Goal: Task Accomplishment & Management: Manage account settings

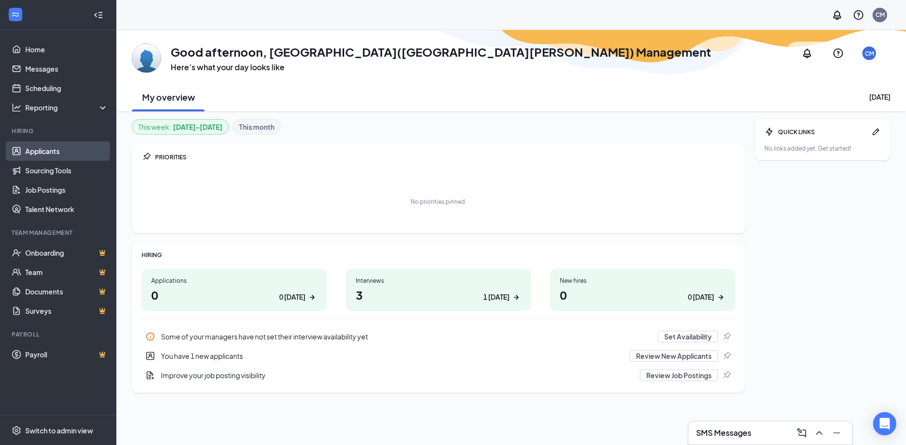
click at [73, 145] on link "Applicants" at bounding box center [66, 151] width 83 height 19
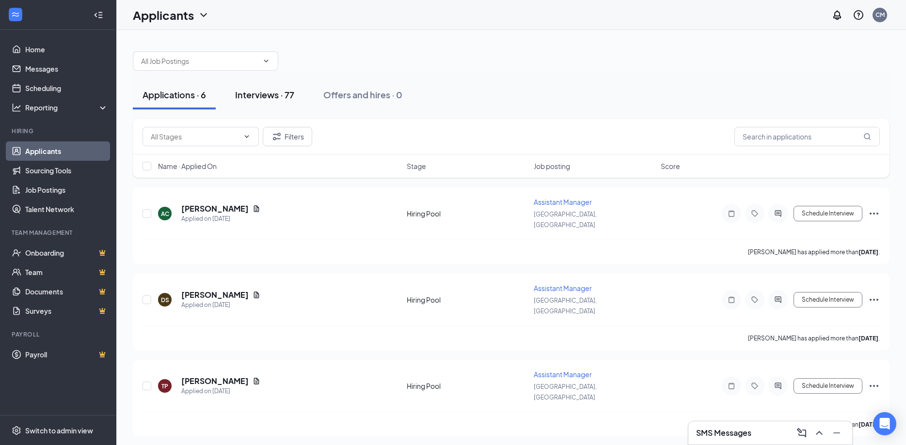
click at [267, 93] on div "Interviews · 77" at bounding box center [264, 95] width 59 height 12
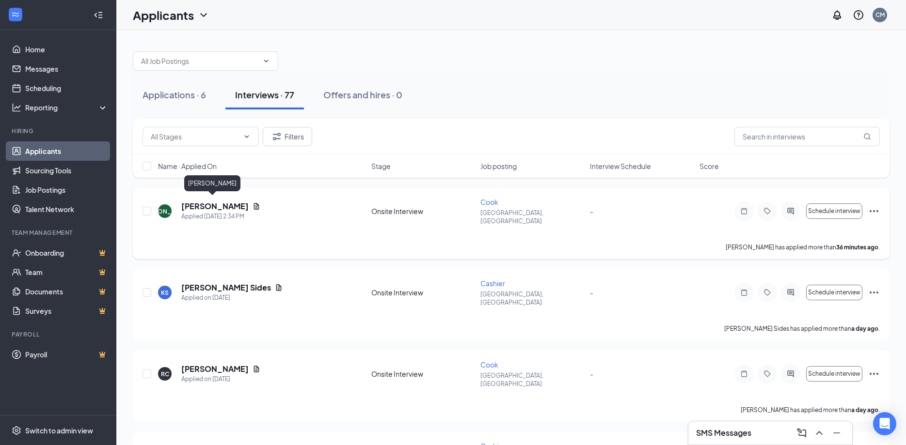
click at [217, 202] on h5 "Juan Ordonez" at bounding box center [214, 206] width 67 height 11
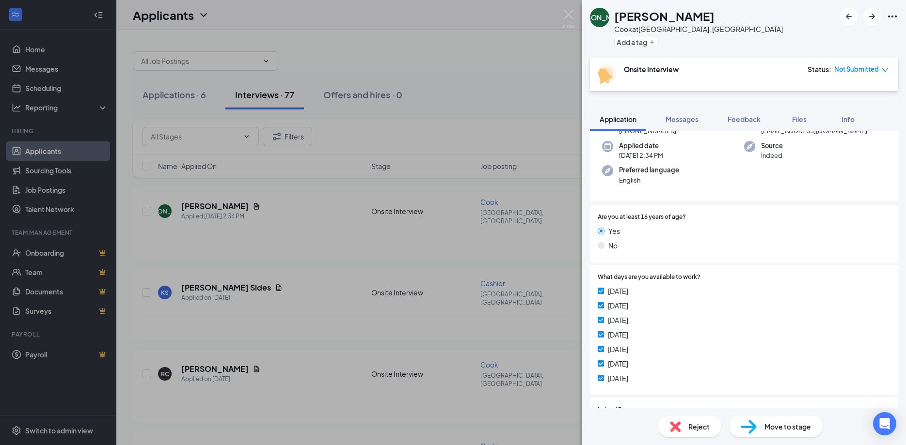
scroll to position [202, 0]
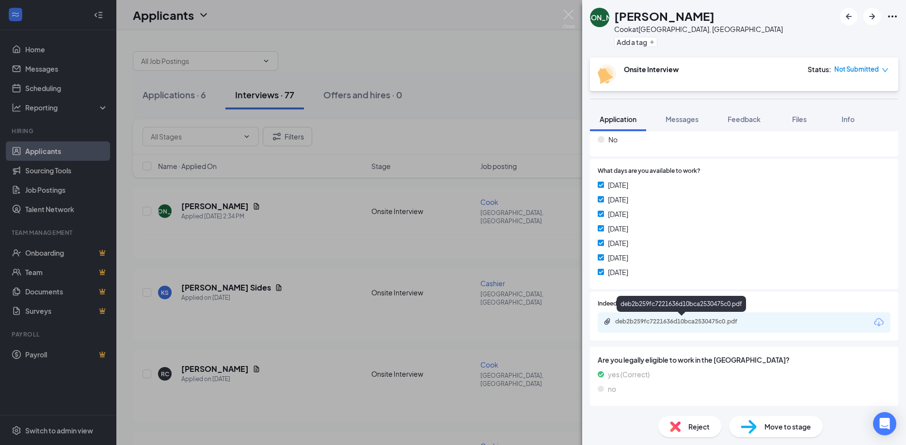
click at [674, 315] on div "deb2b259fc7221636d10bca2530475c0.pdf" at bounding box center [681, 306] width 129 height 20
click at [675, 317] on div "deb2b259fc7221636d10bca2530475c0.pdf" at bounding box center [744, 323] width 293 height 20
click at [677, 322] on div "deb2b259fc7221636d10bca2530475c0.pdf" at bounding box center [683, 322] width 136 height 8
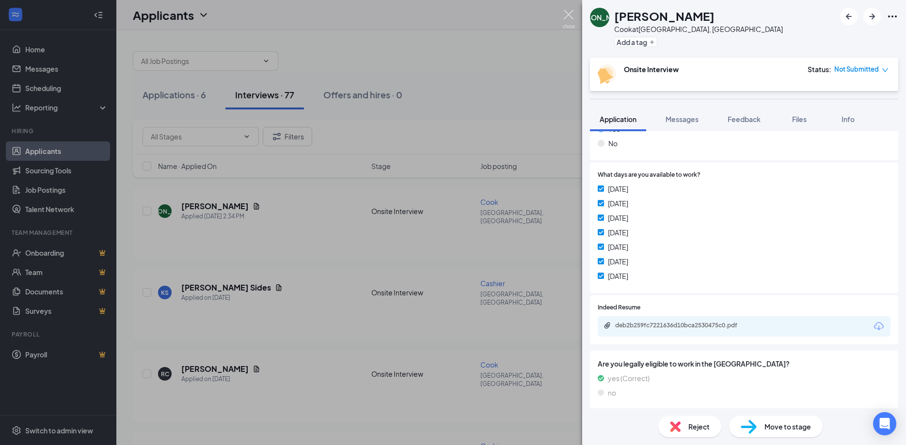
click at [564, 13] on img at bounding box center [569, 19] width 12 height 19
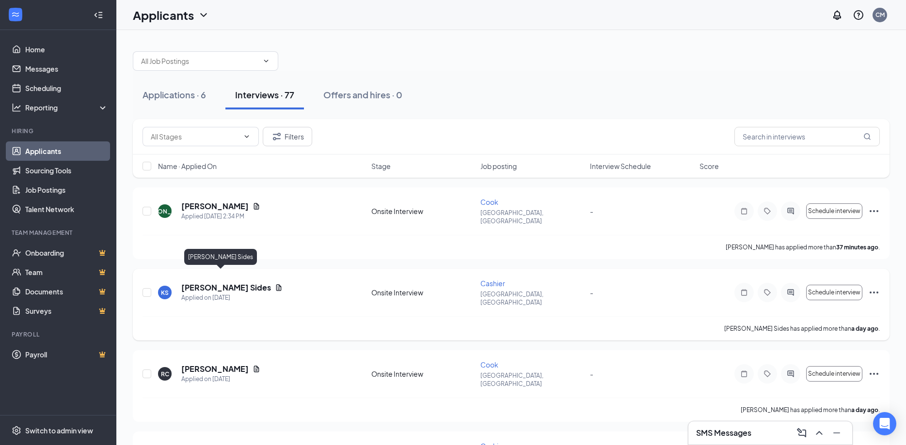
click at [208, 283] on h5 "Keegan Sides" at bounding box center [226, 288] width 90 height 11
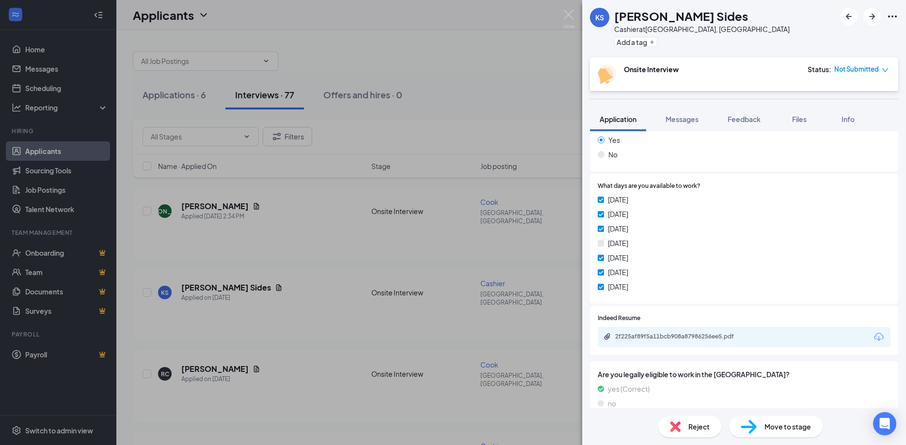
scroll to position [171, 0]
click at [404, 233] on div "KS Keegan Sides Cashier at Concord, NC Add a tag Onsite Interview Status : Not …" at bounding box center [453, 222] width 906 height 445
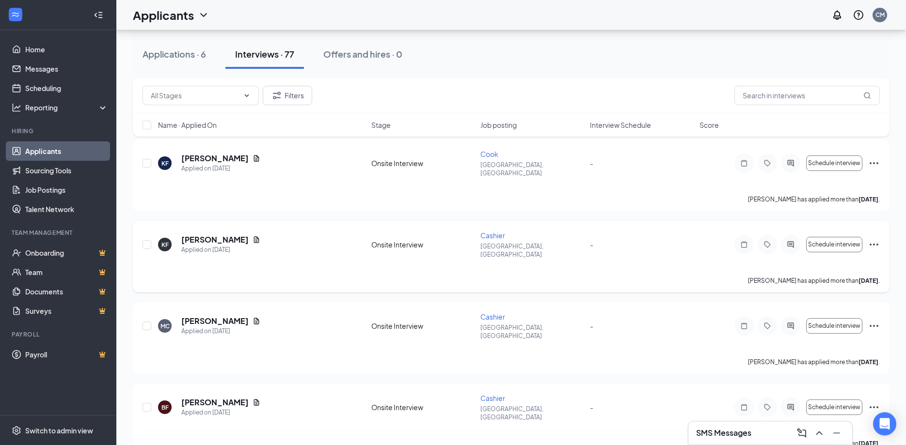
scroll to position [396, 0]
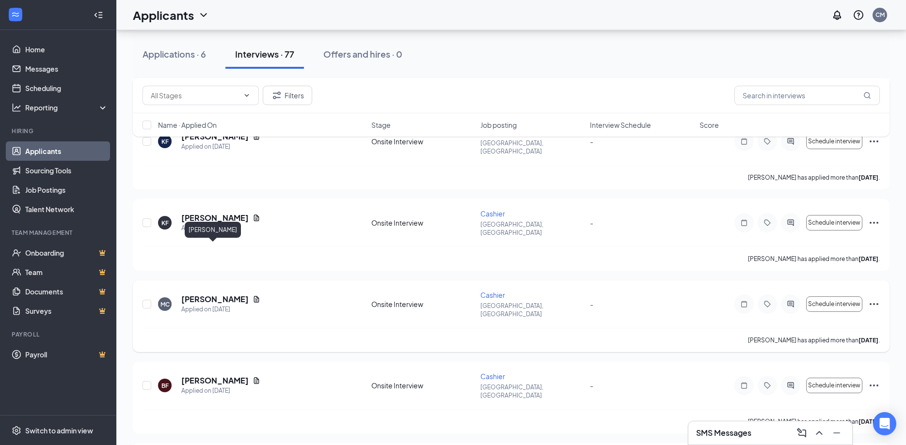
click at [216, 294] on h5 "Marlin Castillo" at bounding box center [214, 299] width 67 height 11
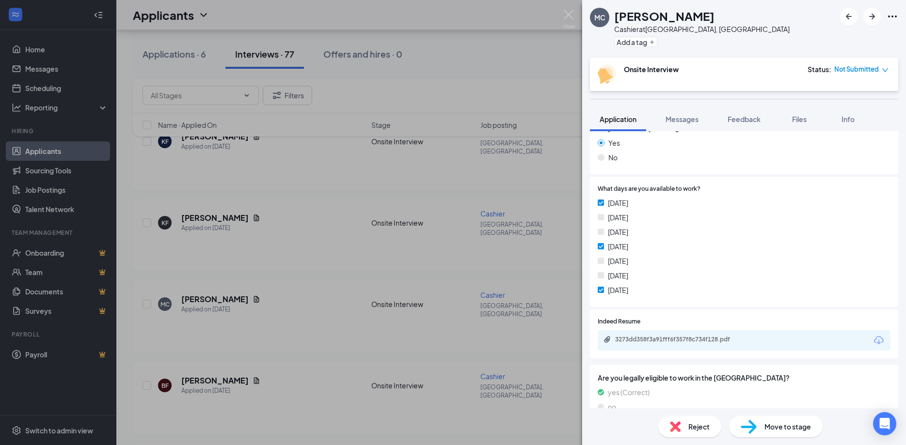
scroll to position [175, 0]
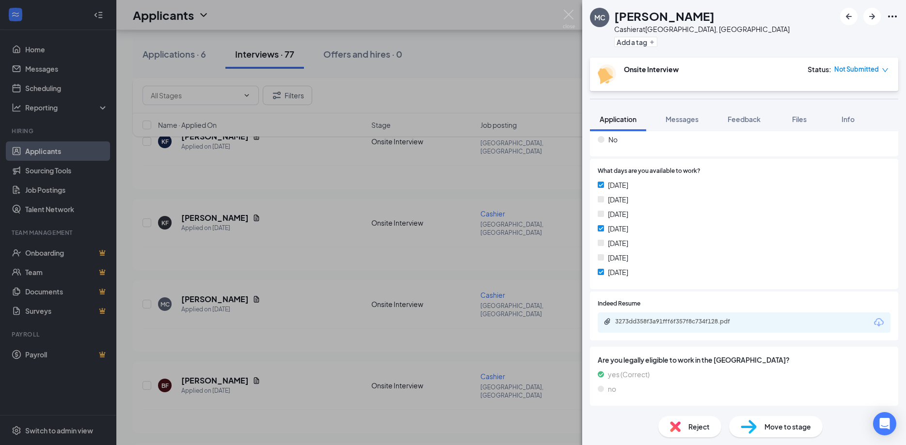
click at [472, 257] on div "MC Marlin Castillo Cashier at Concord, NC Add a tag Onsite Interview Status : N…" at bounding box center [453, 222] width 906 height 445
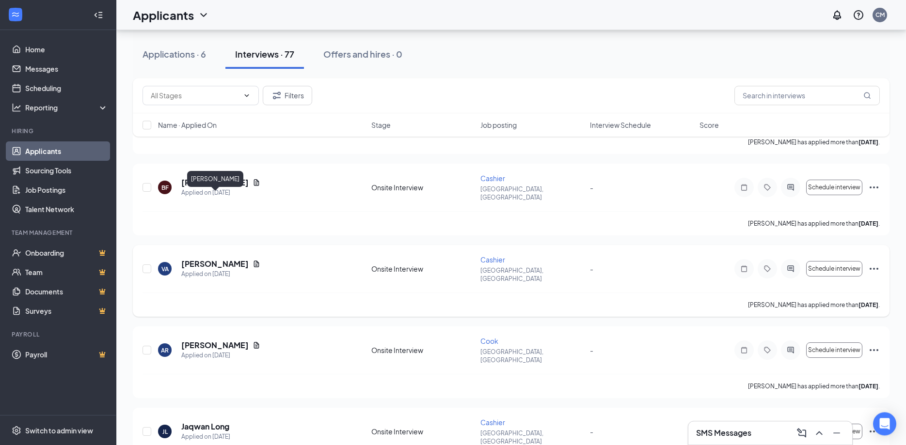
scroll to position [593, 0]
click at [218, 259] on h5 "Veronica Ahumada" at bounding box center [214, 264] width 67 height 11
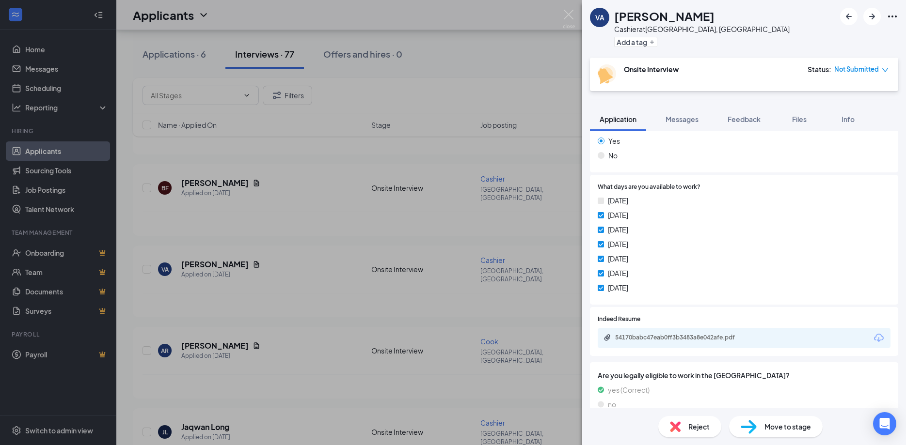
scroll to position [171, 0]
click at [684, 333] on div "54170babc47eab0ff3b3483a8e042afe.pdf" at bounding box center [683, 337] width 136 height 8
drag, startPoint x: 422, startPoint y: 380, endPoint x: 378, endPoint y: 345, distance: 56.2
click at [422, 378] on div "VA Veronica Ahumada Cashier at Concord, NC Add a tag Onsite Interview Status : …" at bounding box center [453, 222] width 906 height 445
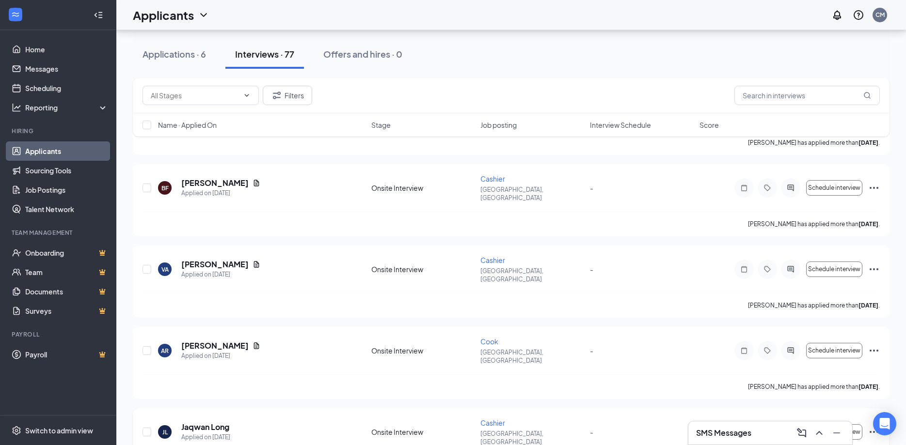
click at [345, 409] on div "JL Jaqwan Long Applied on Sep 13 Onsite Interview Cashier Concord, NC - Schedul…" at bounding box center [511, 445] width 757 height 72
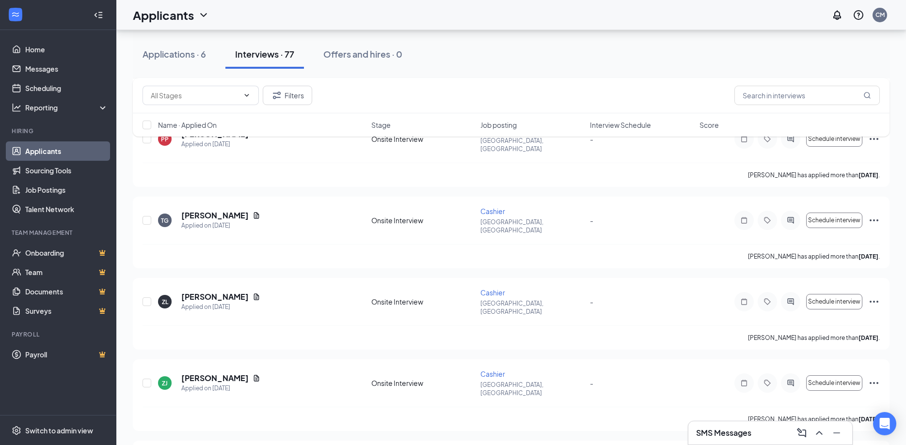
scroll to position [3739, 0]
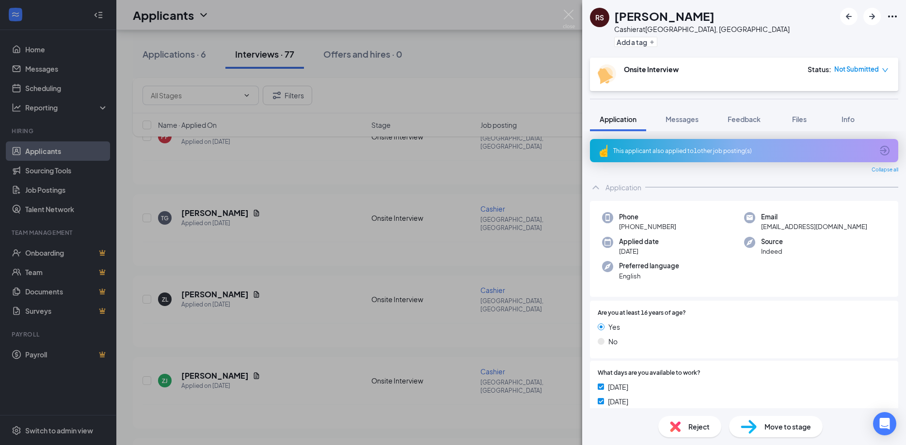
click at [454, 223] on div "RS Ronaldo Salmeron Cashier at Concord, NC Add a tag Onsite Interview Status : …" at bounding box center [453, 222] width 906 height 445
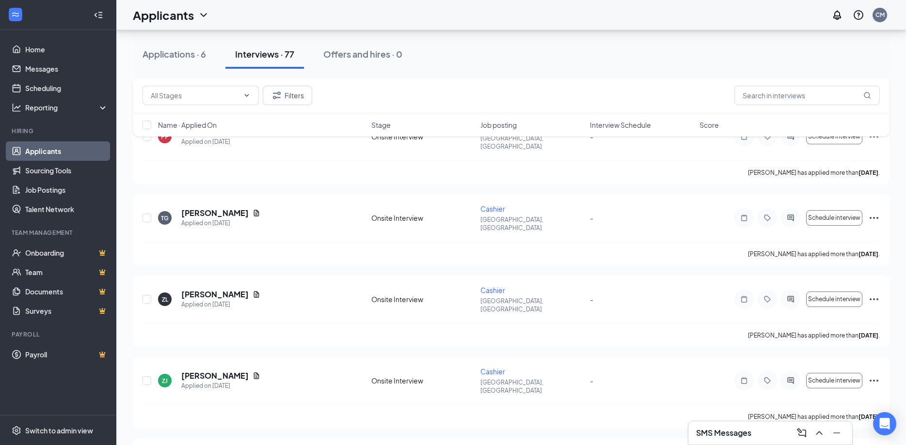
click at [234, 167] on div "August 29, 2025 11:33 PM" at bounding box center [208, 174] width 51 height 20
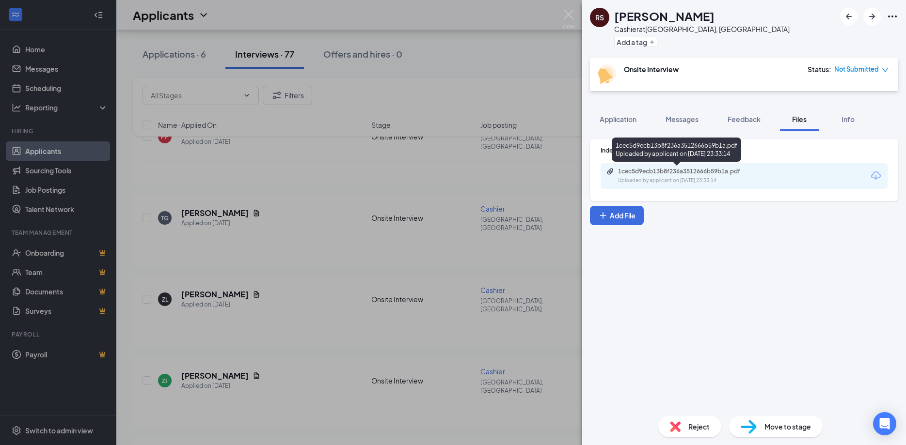
click at [687, 180] on div "Uploaded by applicant on Aug 29, 2025 at 23:33:14" at bounding box center [690, 181] width 145 height 8
click at [312, 295] on div "RS Ronaldo Salmeron Cashier at Concord, NC Add a tag Onsite Interview Status : …" at bounding box center [453, 222] width 906 height 445
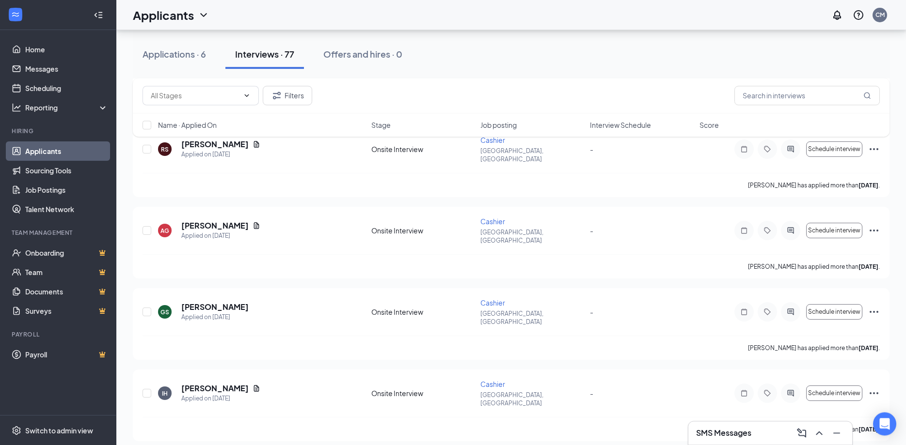
scroll to position [4184, 0]
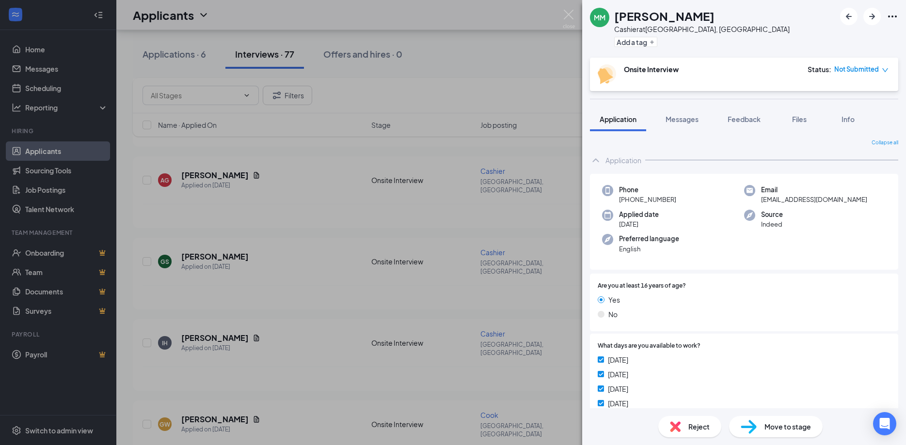
click at [383, 264] on div "MM Melanie Martinez Cashier at Concord, NC Add a tag Onsite Interview Status : …" at bounding box center [453, 222] width 906 height 445
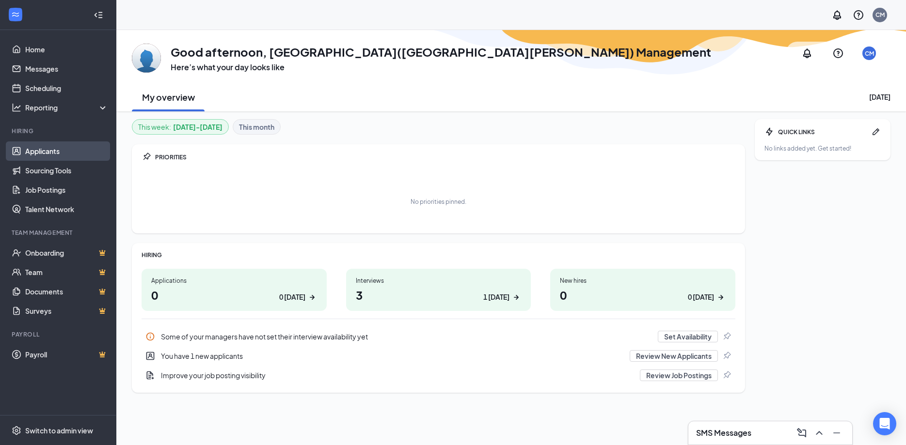
click at [72, 152] on link "Applicants" at bounding box center [66, 151] width 83 height 19
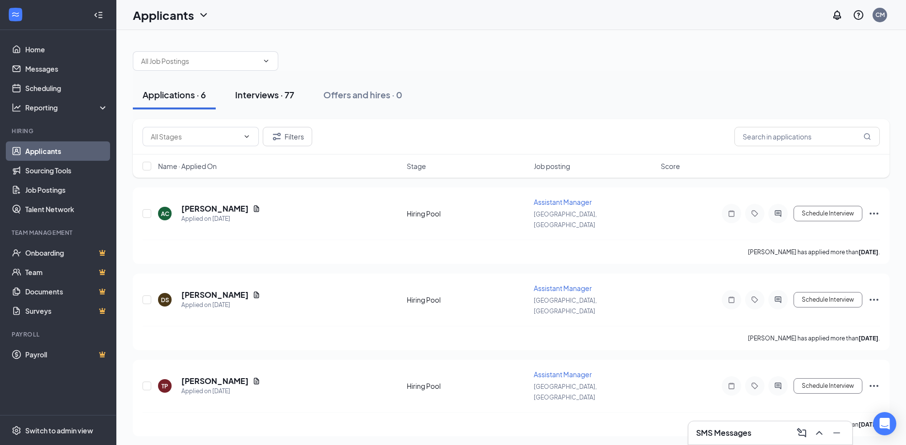
click at [254, 106] on button "Interviews · 77" at bounding box center [264, 94] width 79 height 29
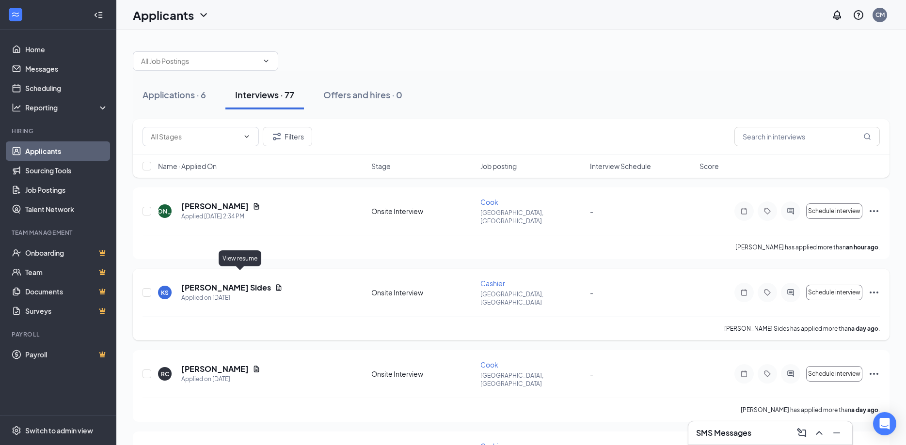
click at [275, 284] on icon "Document" at bounding box center [279, 288] width 8 height 8
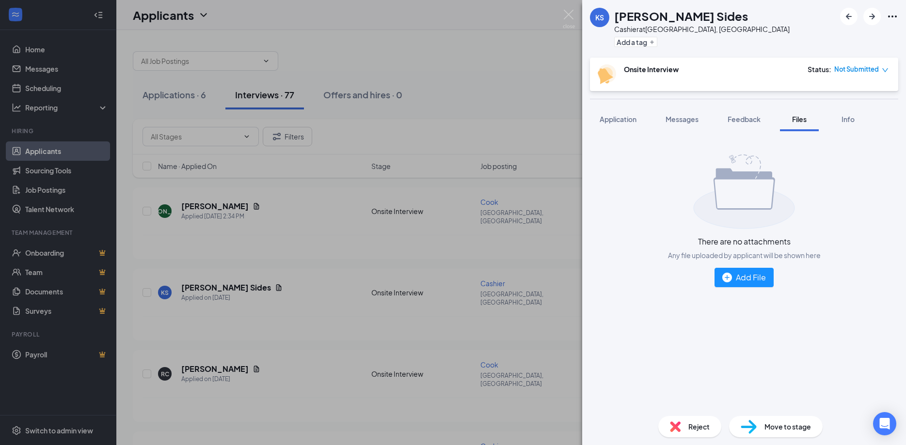
drag, startPoint x: 291, startPoint y: 285, endPoint x: 905, endPoint y: 3, distance: 676.3
click at [296, 275] on div "KS Keegan Sides Cashier at Concord, NC Add a tag Onsite Interview Status : Not …" at bounding box center [453, 222] width 906 height 445
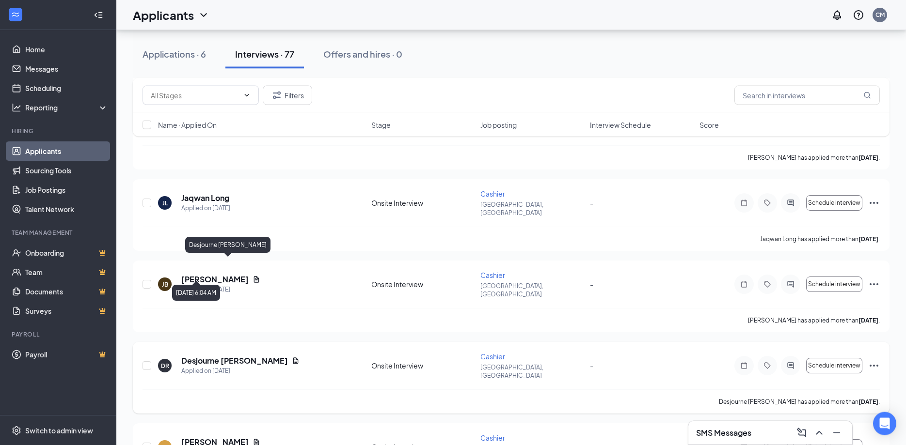
scroll to position [939, 0]
